Goal: Task Accomplishment & Management: Manage account settings

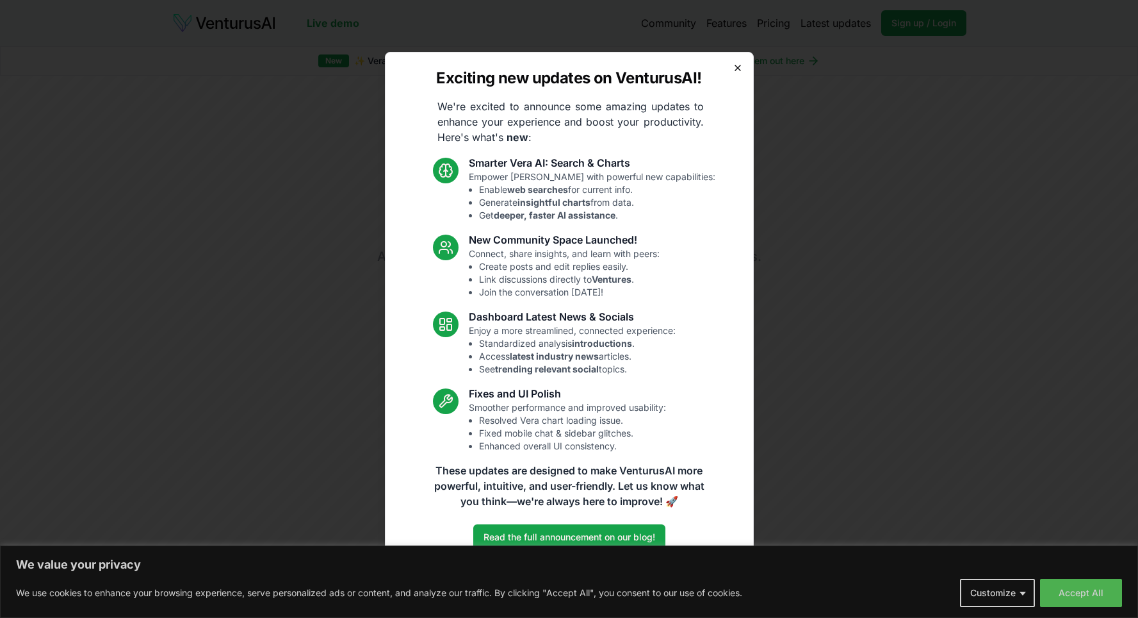
click at [739, 68] on icon "button" at bounding box center [738, 68] width 10 height 10
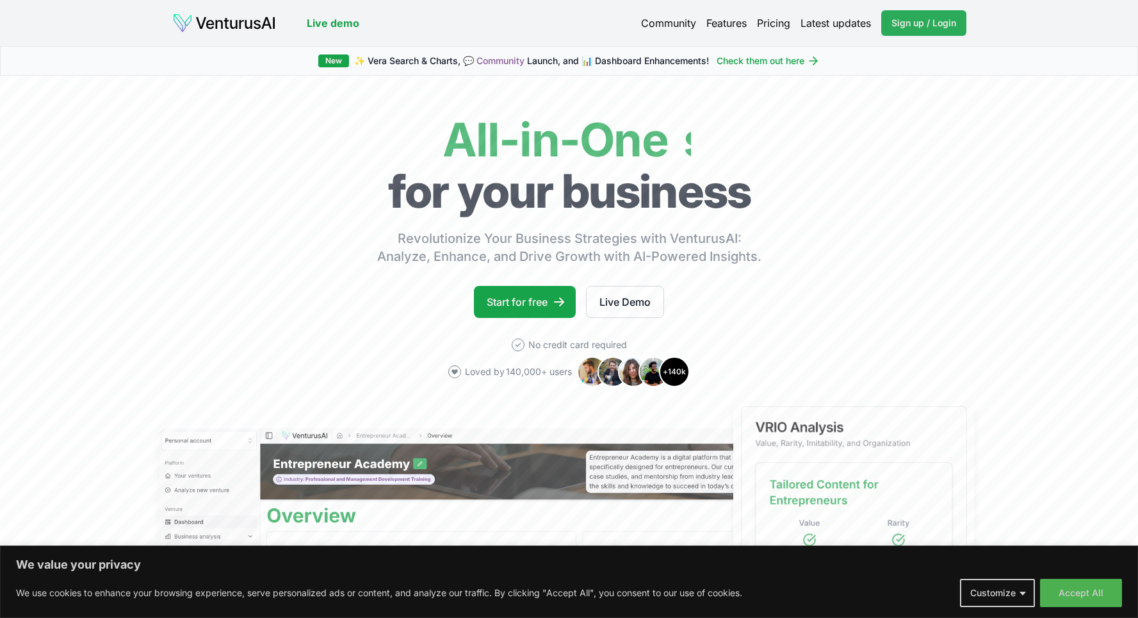
click at [907, 28] on span "Sign up / Login" at bounding box center [924, 23] width 65 height 13
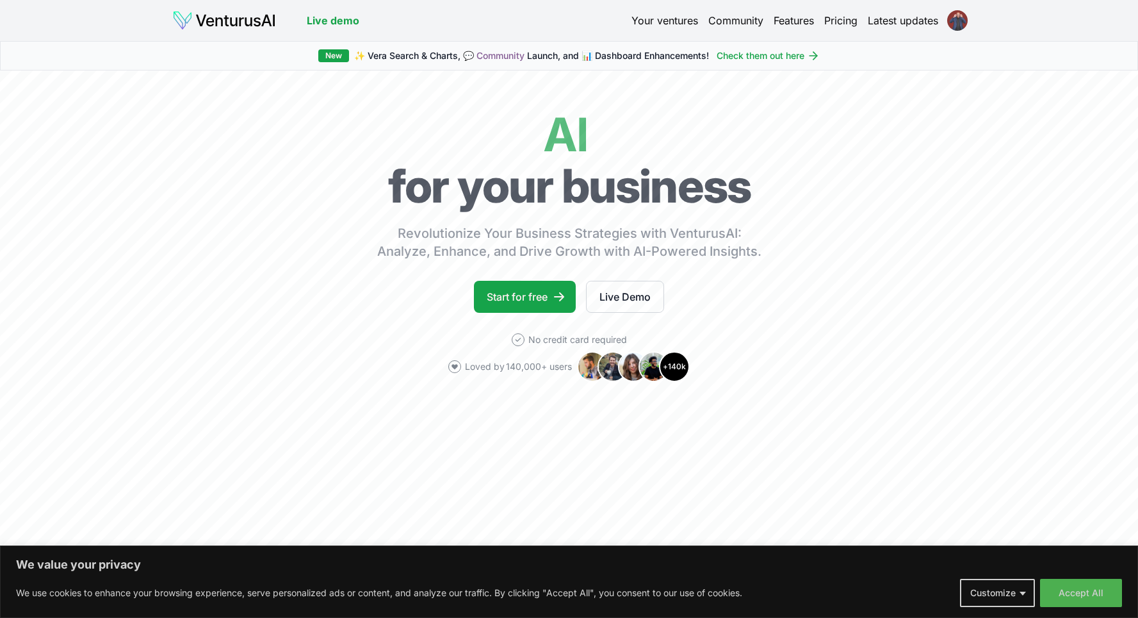
click at [957, 24] on html "We value your privacy We use cookies to enhance your browsing experience, serve…" at bounding box center [569, 309] width 1138 height 618
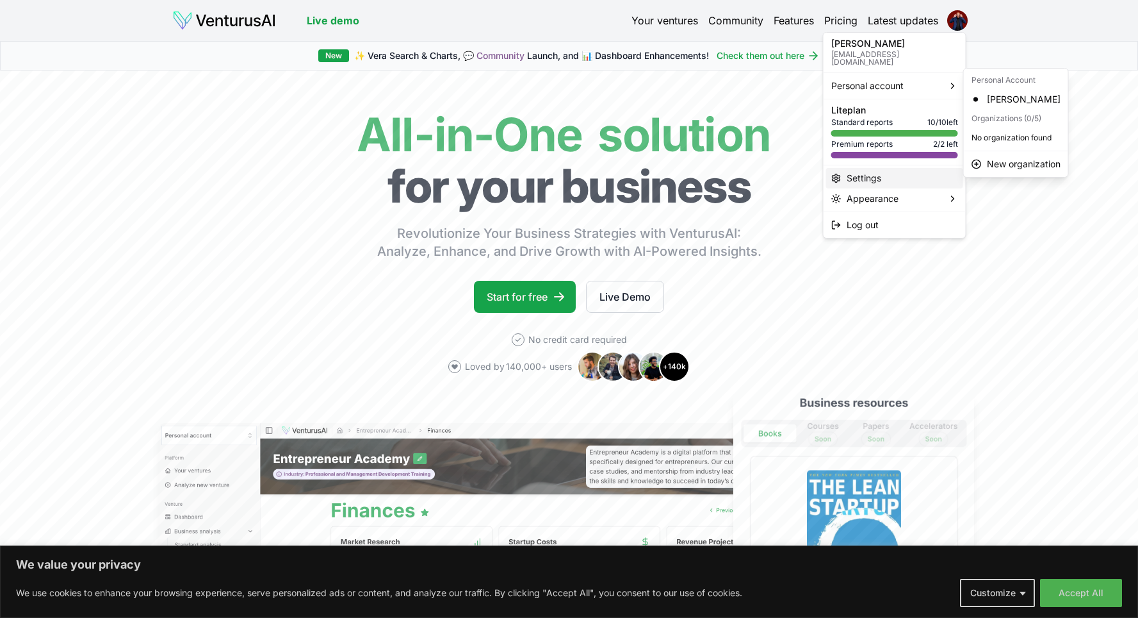
drag, startPoint x: 996, startPoint y: 99, endPoint x: 858, endPoint y: 174, distance: 156.2
click at [858, 174] on body "We value your privacy We use cookies to enhance your browsing experience, serve…" at bounding box center [569, 309] width 1138 height 618
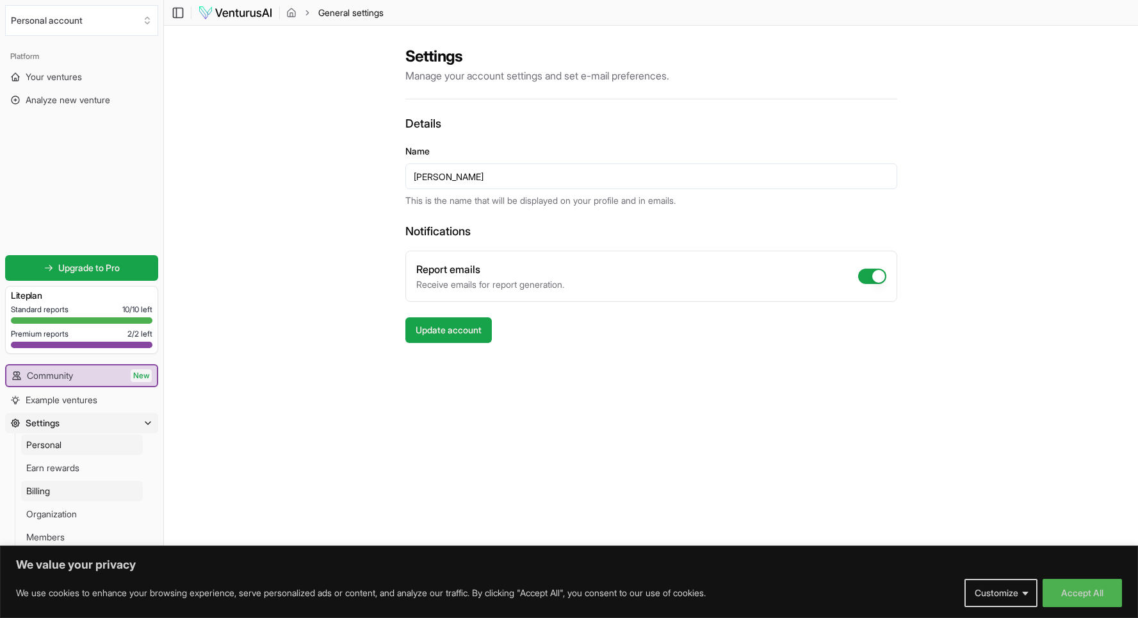
scroll to position [1, 0]
click at [81, 486] on link "Billing" at bounding box center [82, 490] width 122 height 20
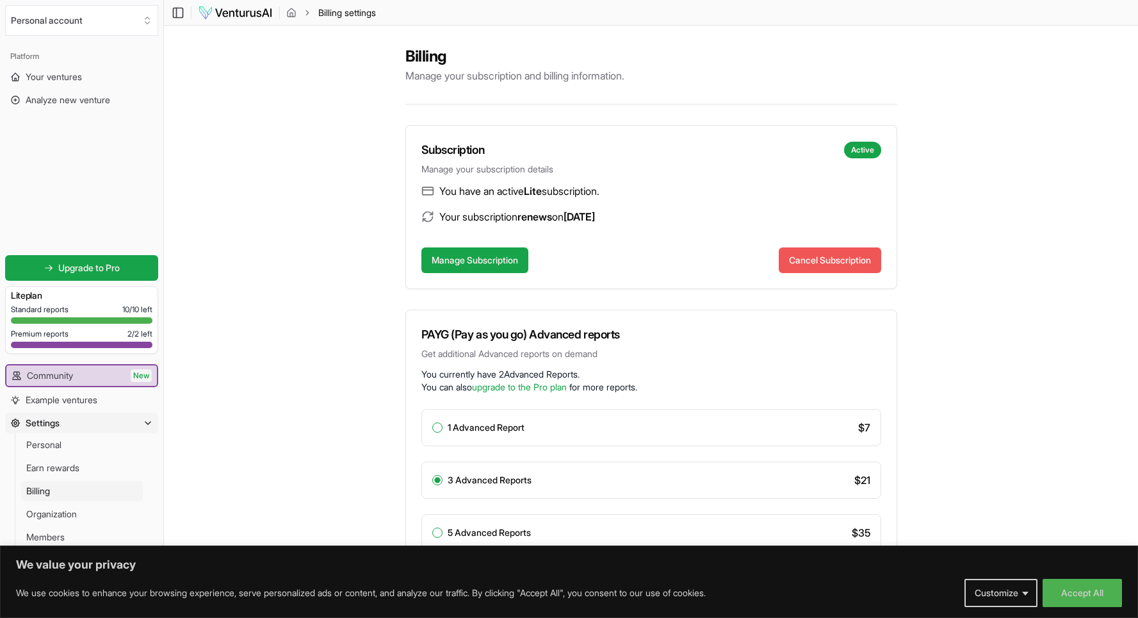
click at [820, 262] on button "Cancel Subscription" at bounding box center [830, 260] width 102 height 26
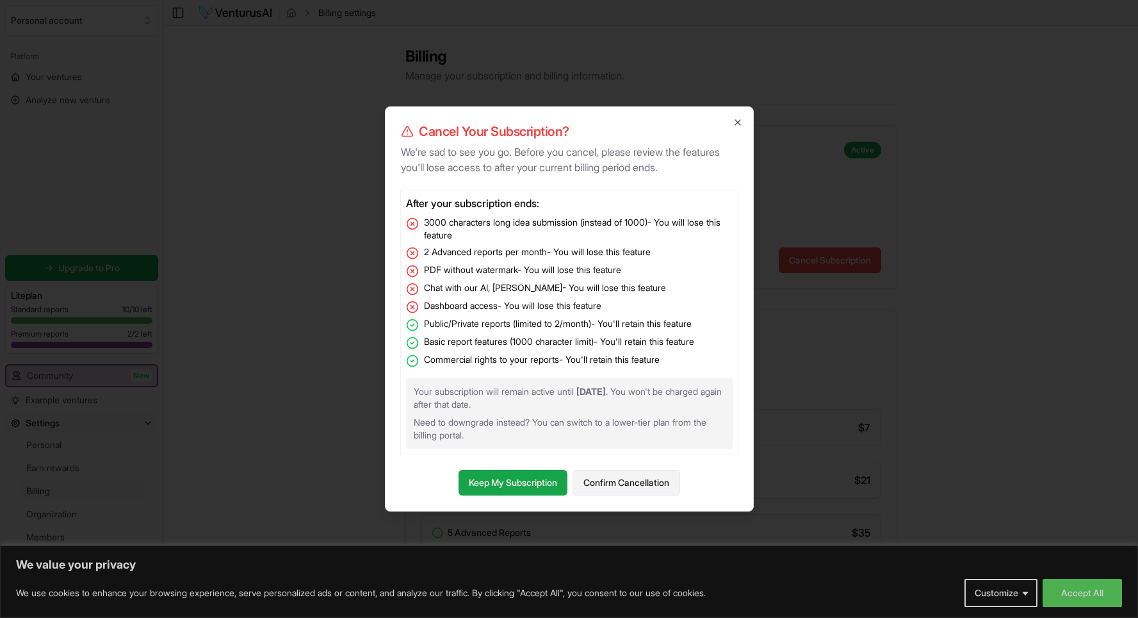
click at [640, 492] on button "Confirm Cancellation" at bounding box center [627, 483] width 108 height 26
